Goal: Transaction & Acquisition: Purchase product/service

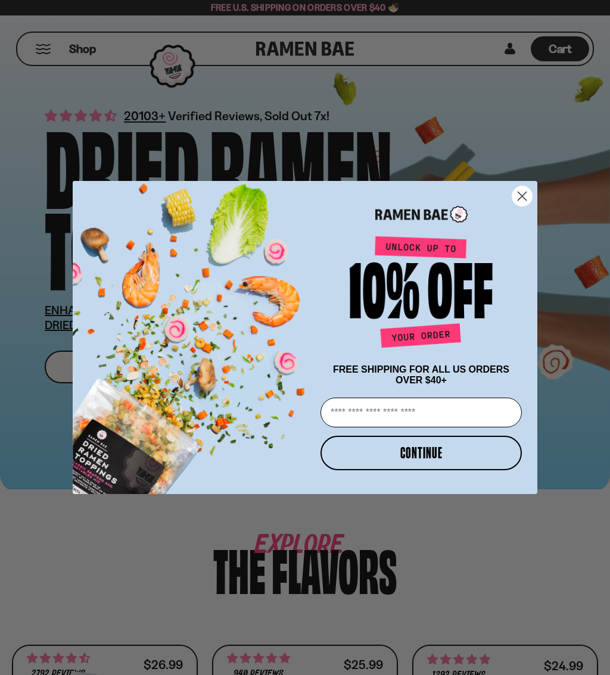
click at [523, 199] on circle "Close dialog" at bounding box center [522, 196] width 20 height 20
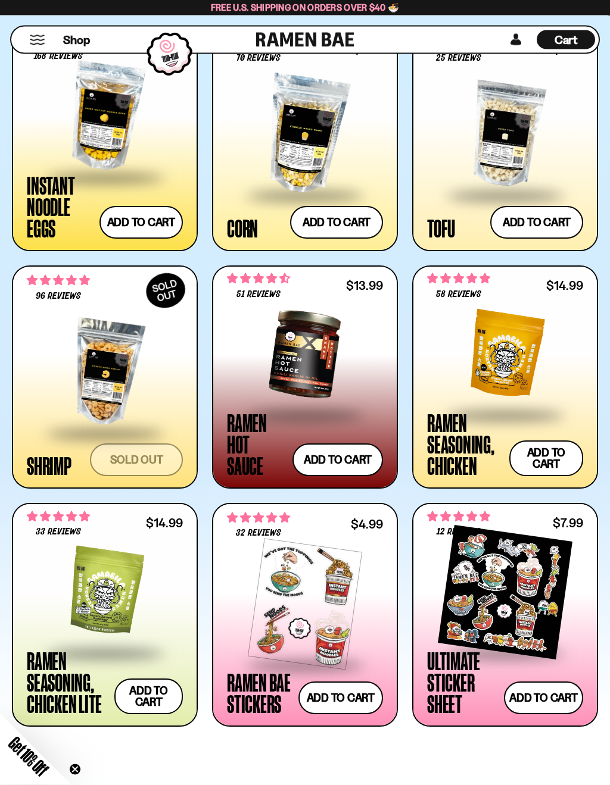
scroll to position [1569, 0]
click at [518, 370] on div at bounding box center [505, 354] width 156 height 119
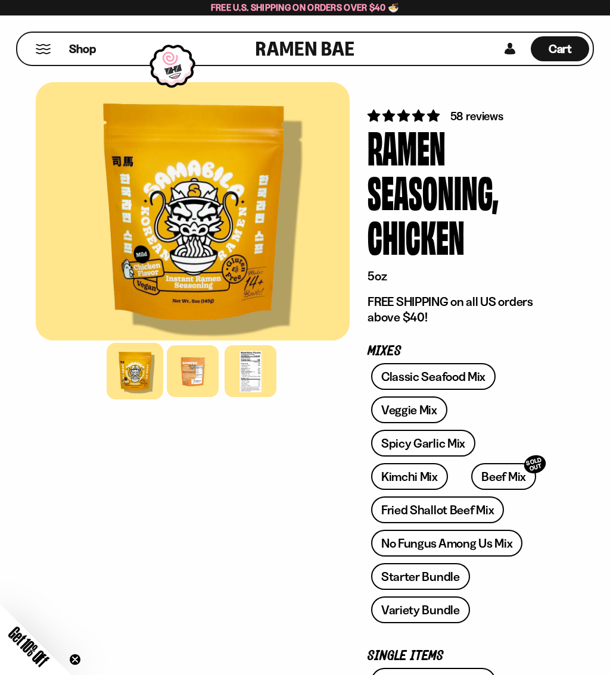
click at [70, 46] on span "Shop" at bounding box center [82, 49] width 27 height 16
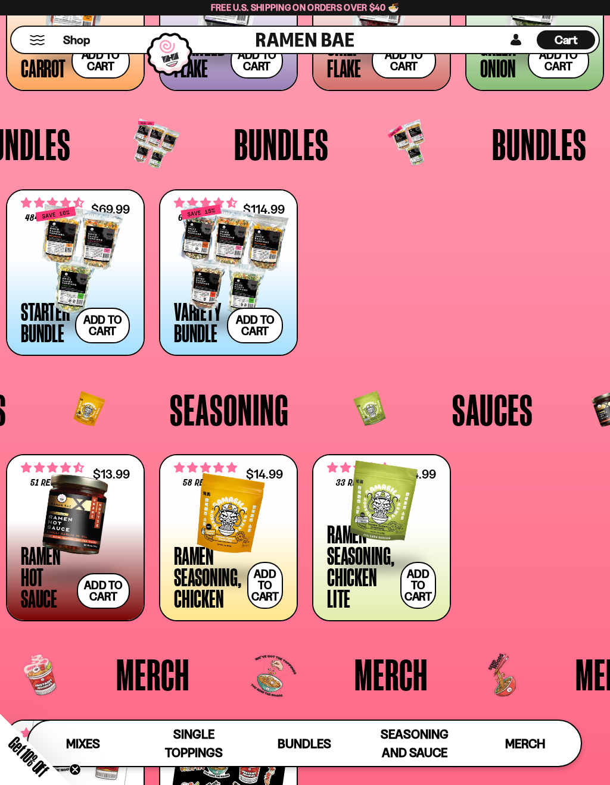
scroll to position [1706, 0]
